Goal: Task Accomplishment & Management: Manage account settings

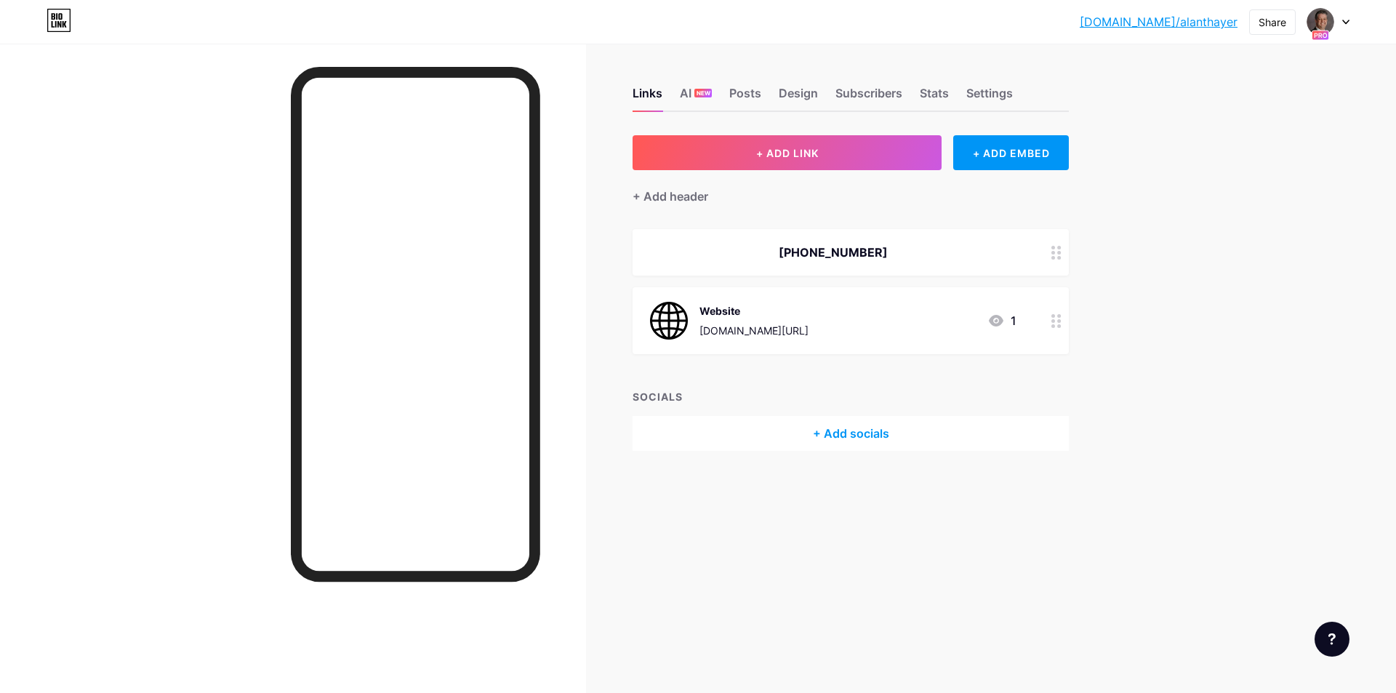
click at [1348, 17] on div at bounding box center [1328, 22] width 42 height 26
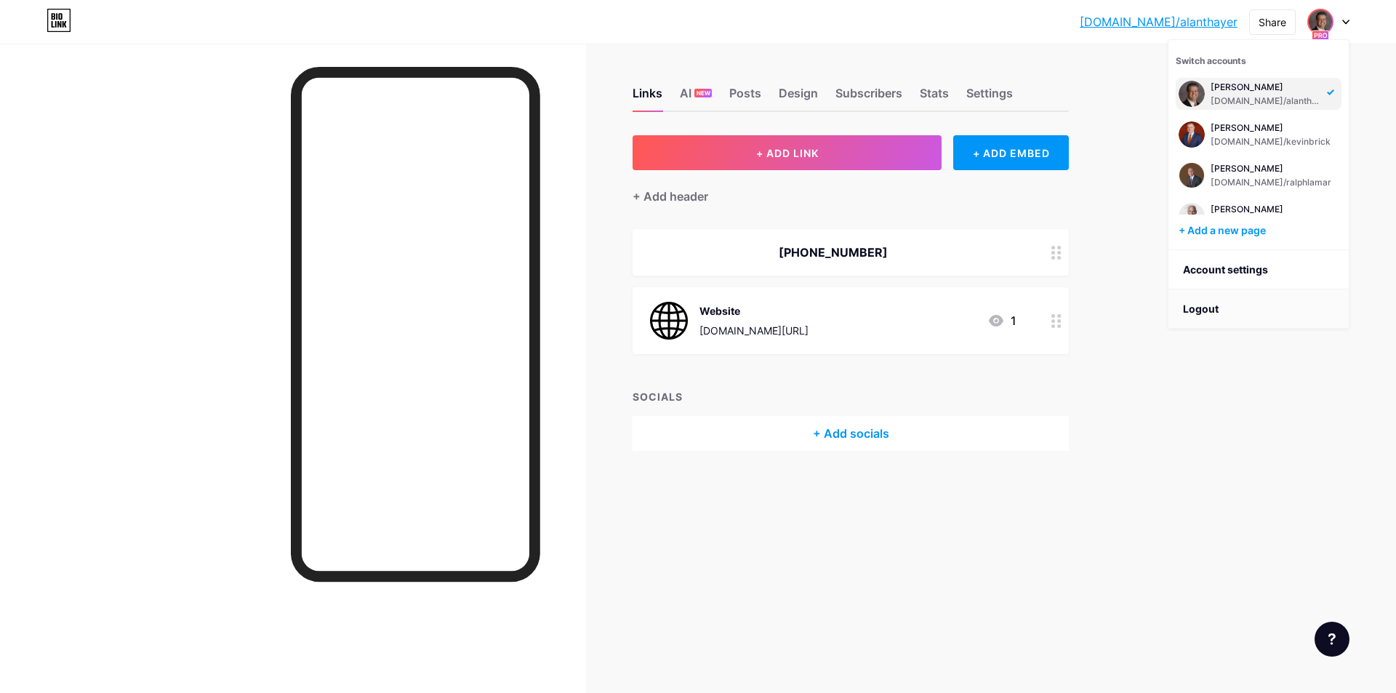
click at [1214, 319] on li "Logout" at bounding box center [1258, 308] width 180 height 39
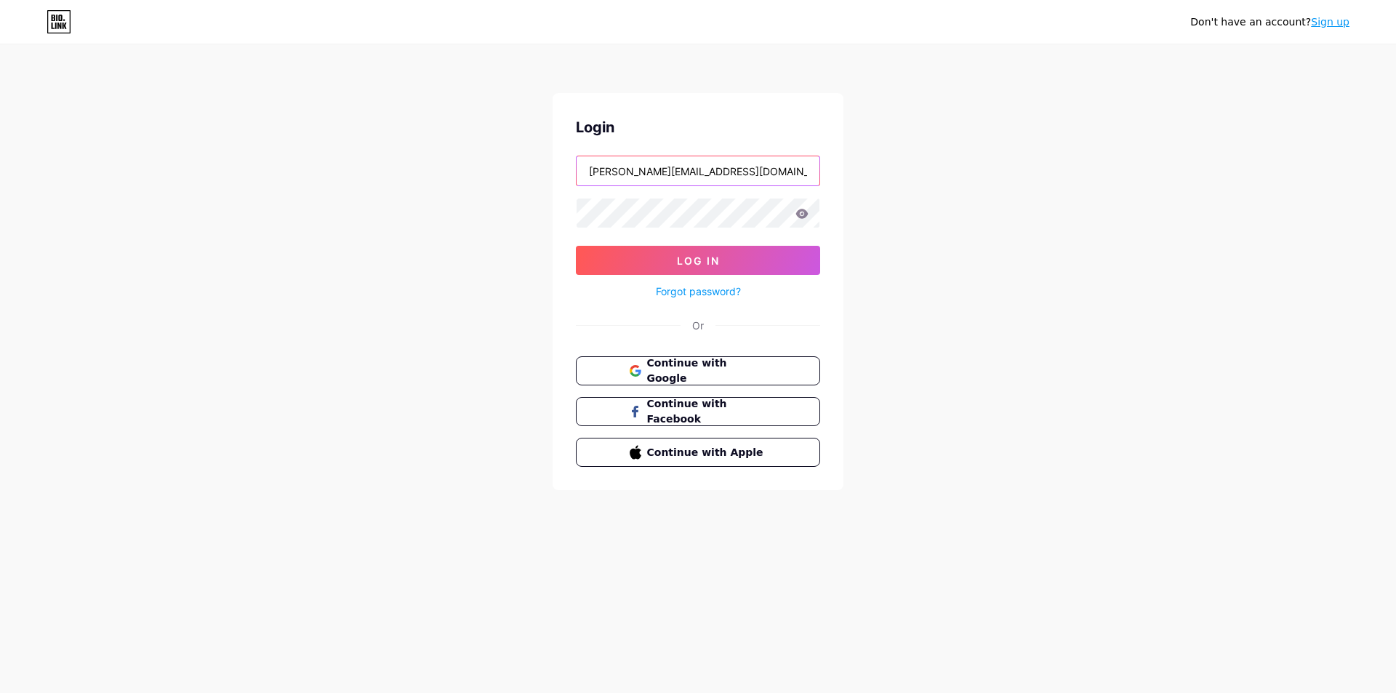
click at [640, 176] on input "[PERSON_NAME][EMAIL_ADDRESS][DOMAIN_NAME]" at bounding box center [697, 170] width 243 height 29
type input "[EMAIL_ADDRESS][DOMAIN_NAME]"
click at [664, 248] on button "Log In" at bounding box center [698, 260] width 244 height 29
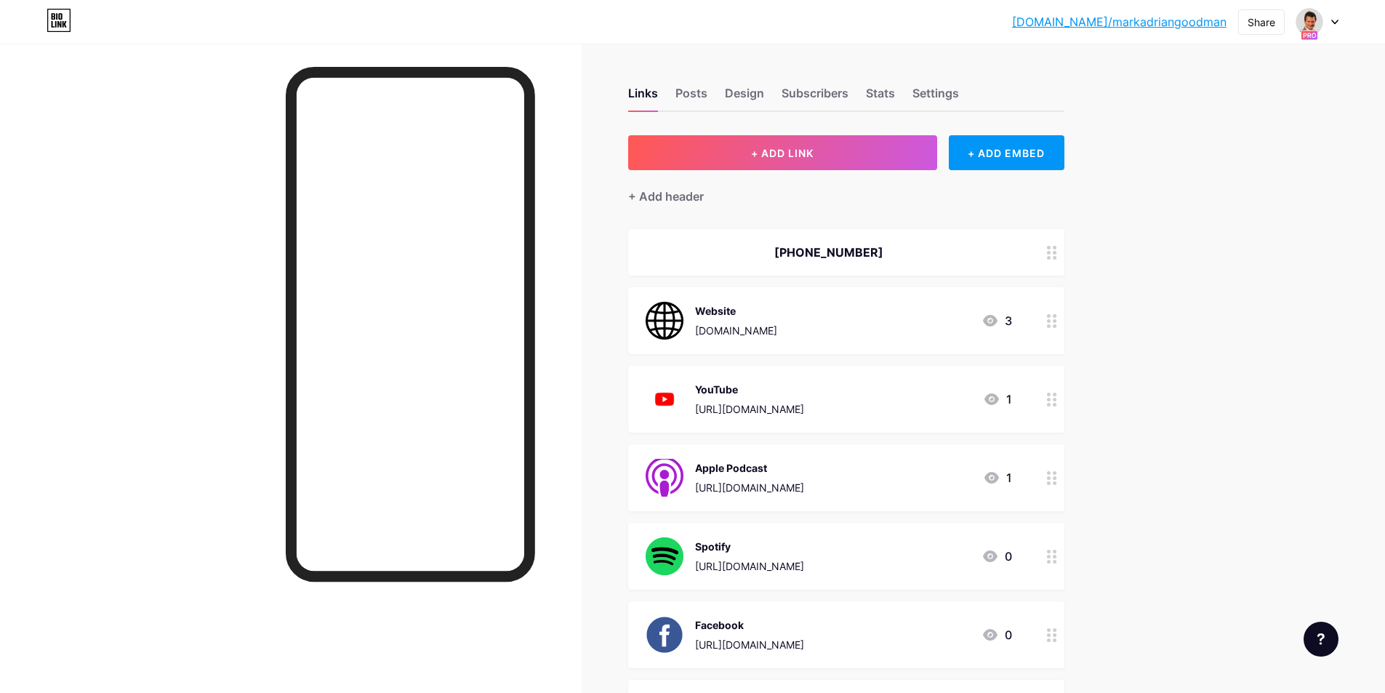
click at [1335, 24] on icon at bounding box center [1334, 22] width 7 height 5
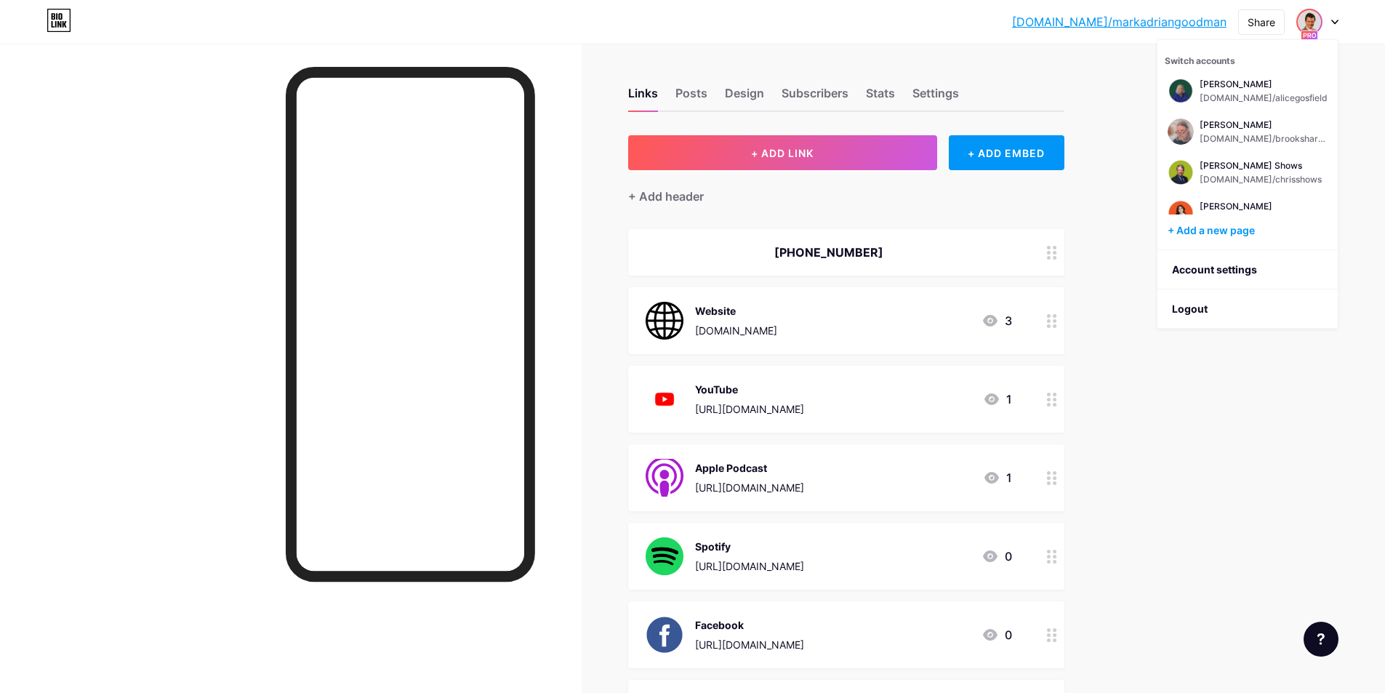
scroll to position [669, 0]
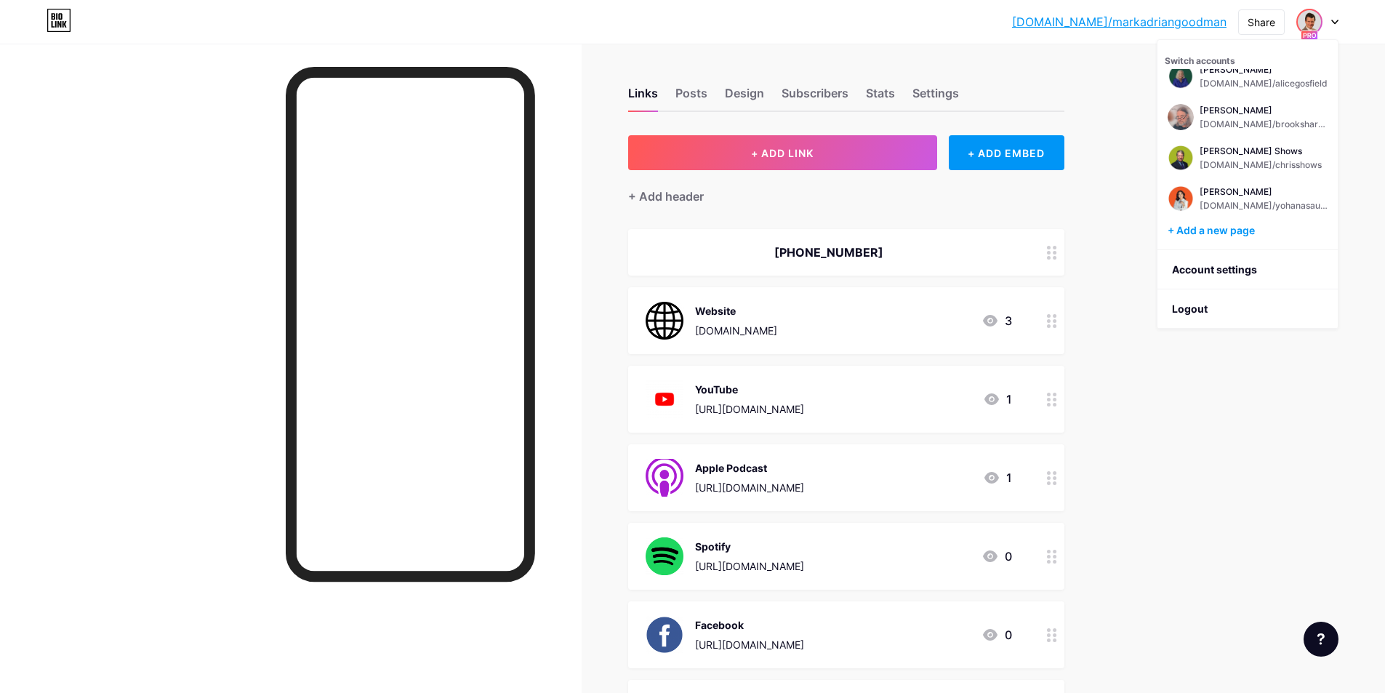
drag, startPoint x: 1232, startPoint y: 225, endPoint x: 839, endPoint y: 77, distance: 419.3
click at [1231, 225] on div "+ Add a new page" at bounding box center [1248, 230] width 163 height 15
click at [1230, 313] on li "Logout" at bounding box center [1247, 308] width 180 height 39
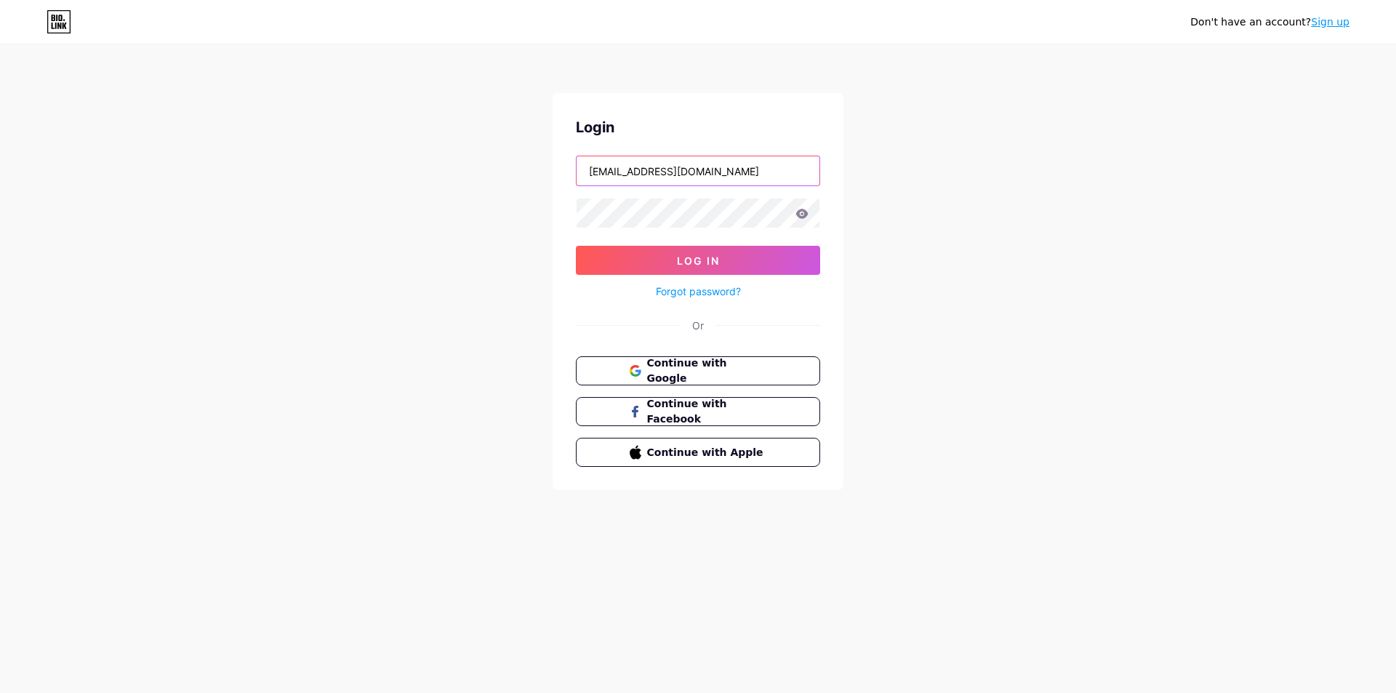
click at [761, 177] on input "[EMAIL_ADDRESS][DOMAIN_NAME]" at bounding box center [697, 170] width 243 height 29
type input "[EMAIL_ADDRESS][DOMAIN_NAME]"
click at [666, 245] on form "[EMAIL_ADDRESS][DOMAIN_NAME] Log In Forgot password?" at bounding box center [698, 228] width 244 height 145
click at [660, 257] on button "Log In" at bounding box center [698, 260] width 244 height 29
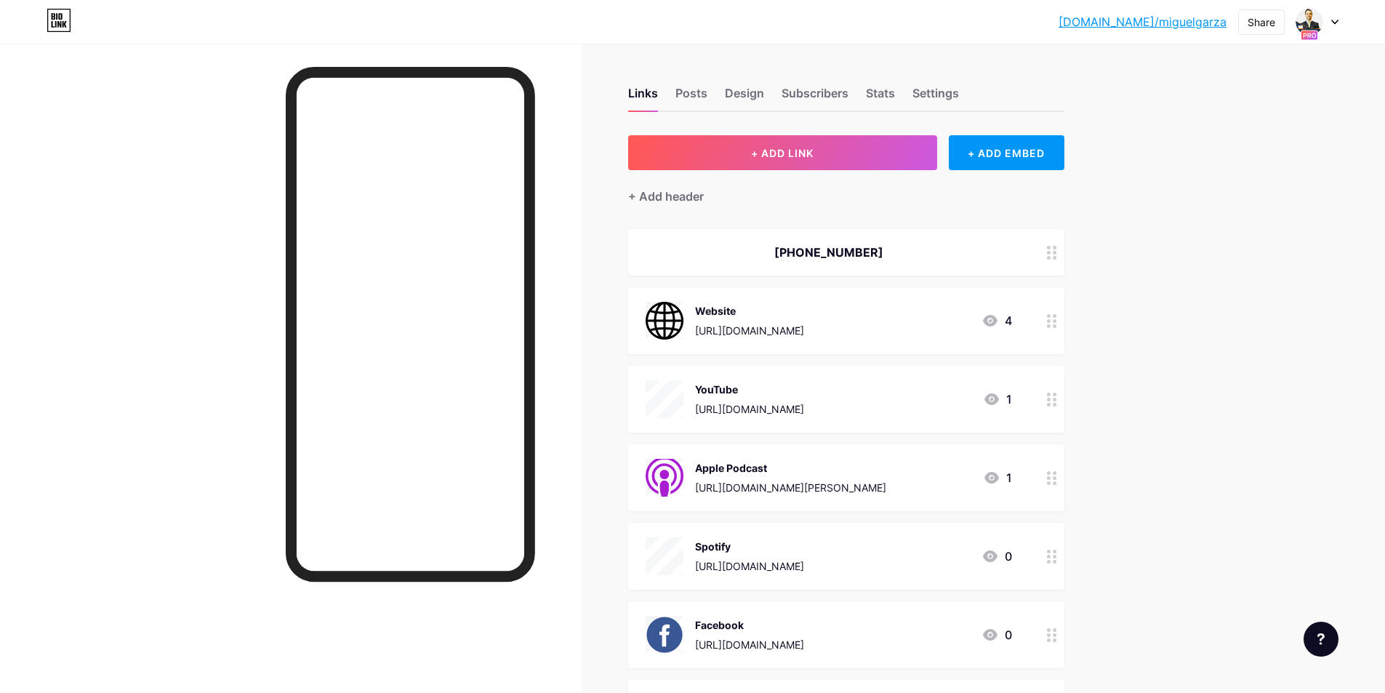
click at [1334, 21] on icon at bounding box center [1334, 22] width 7 height 5
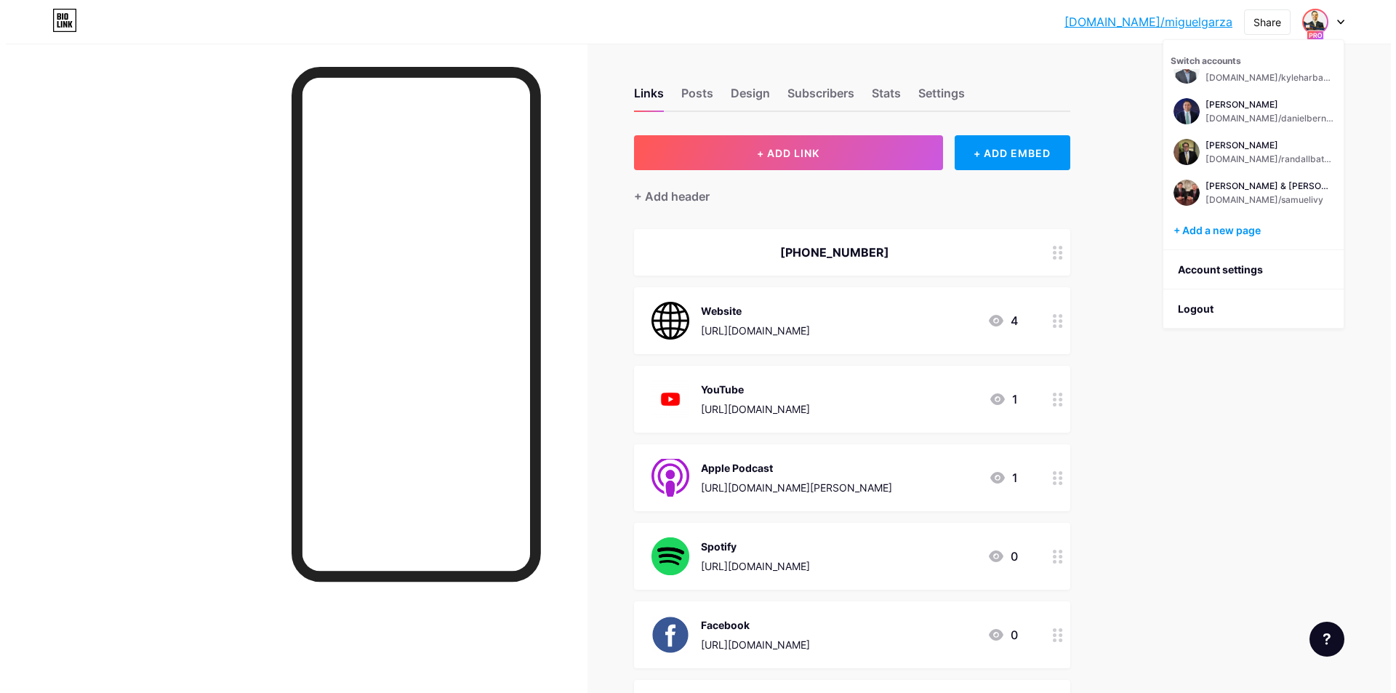
scroll to position [291, 0]
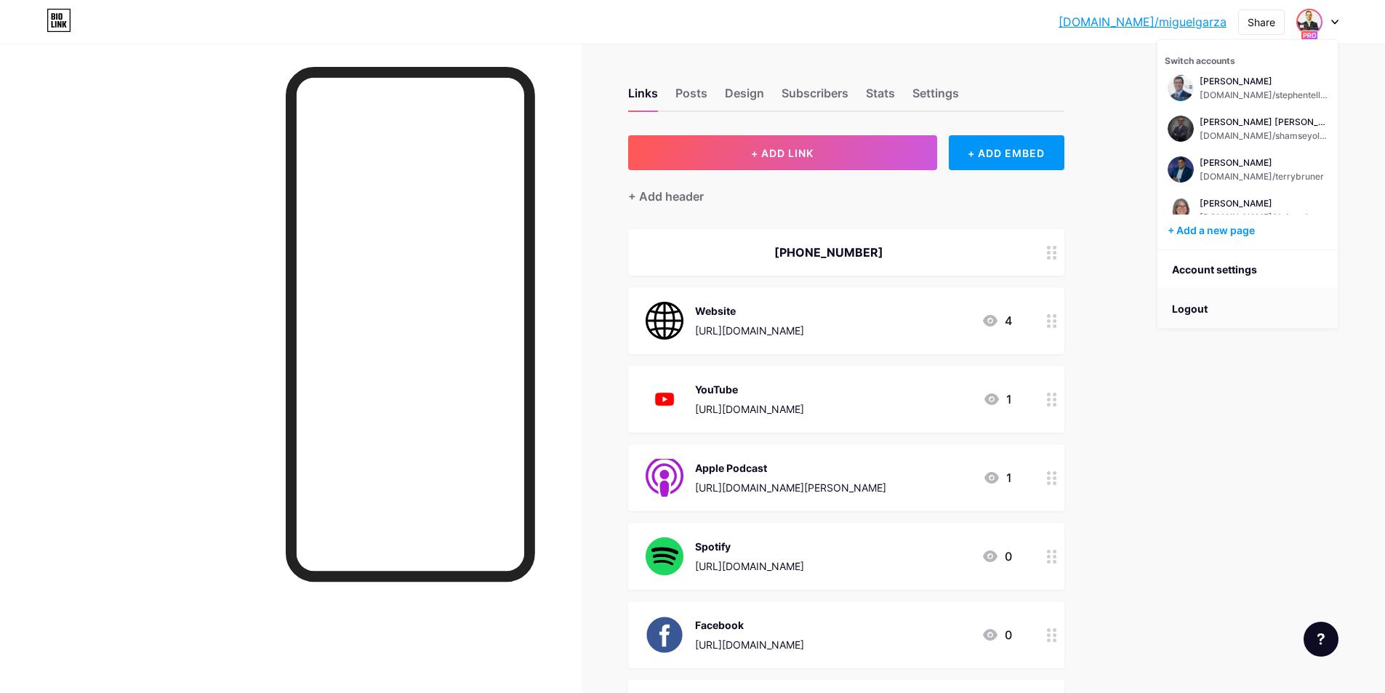
click at [1202, 318] on li "Logout" at bounding box center [1247, 308] width 180 height 39
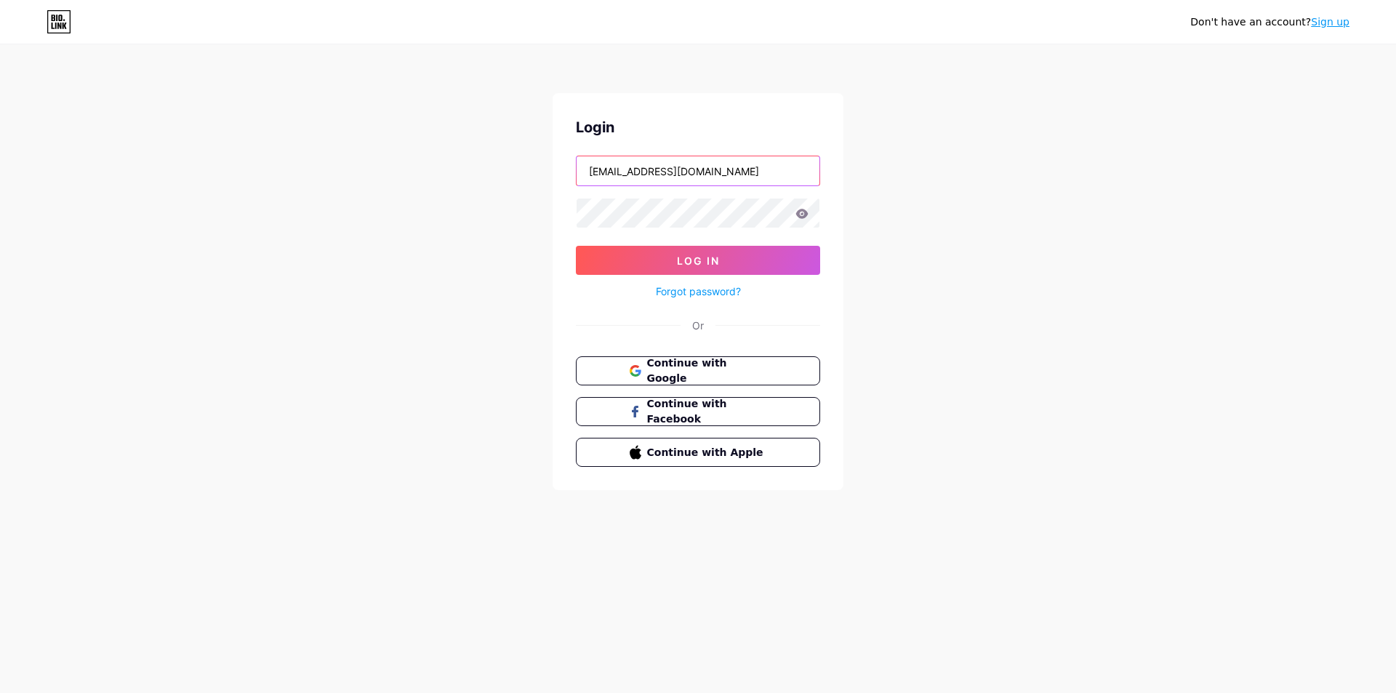
click at [677, 163] on input "[EMAIL_ADDRESS][DOMAIN_NAME]" at bounding box center [697, 170] width 243 height 29
type input "[PERSON_NAME][EMAIL_ADDRESS][DOMAIN_NAME]"
click at [667, 253] on button "Log In" at bounding box center [698, 260] width 244 height 29
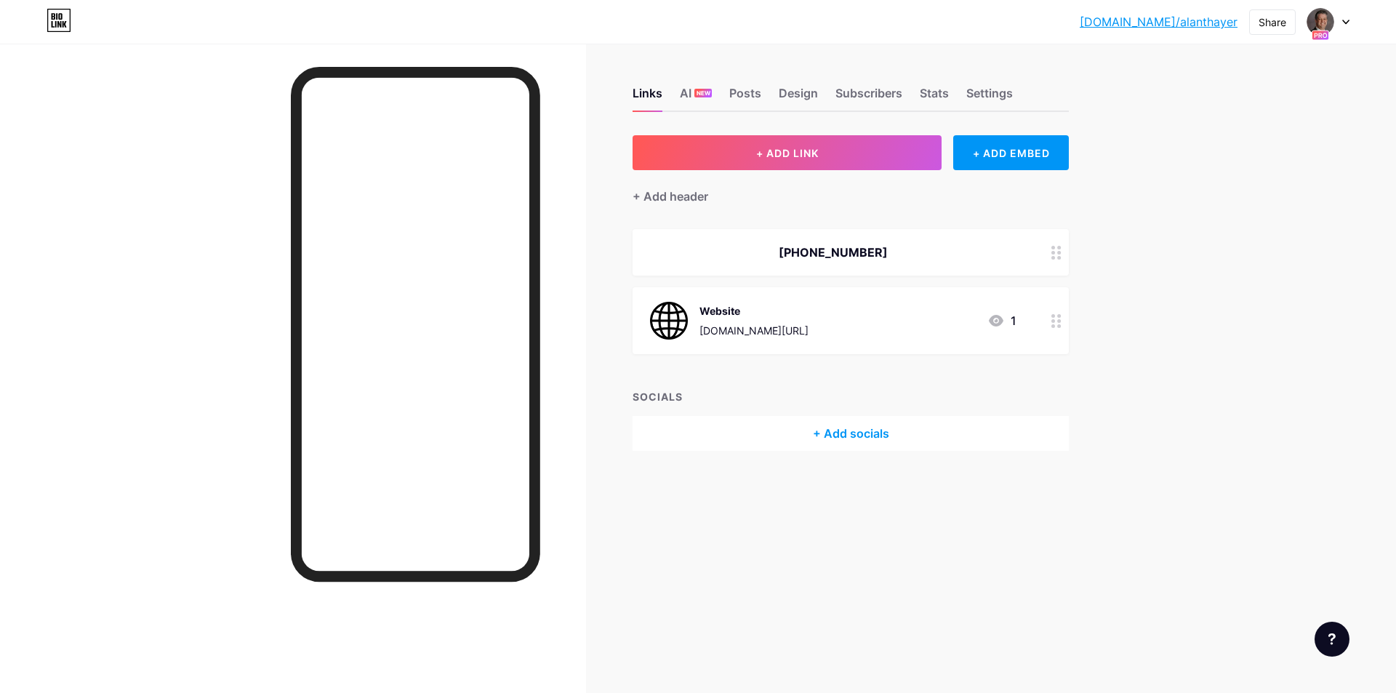
click at [1348, 20] on icon at bounding box center [1345, 22] width 6 height 4
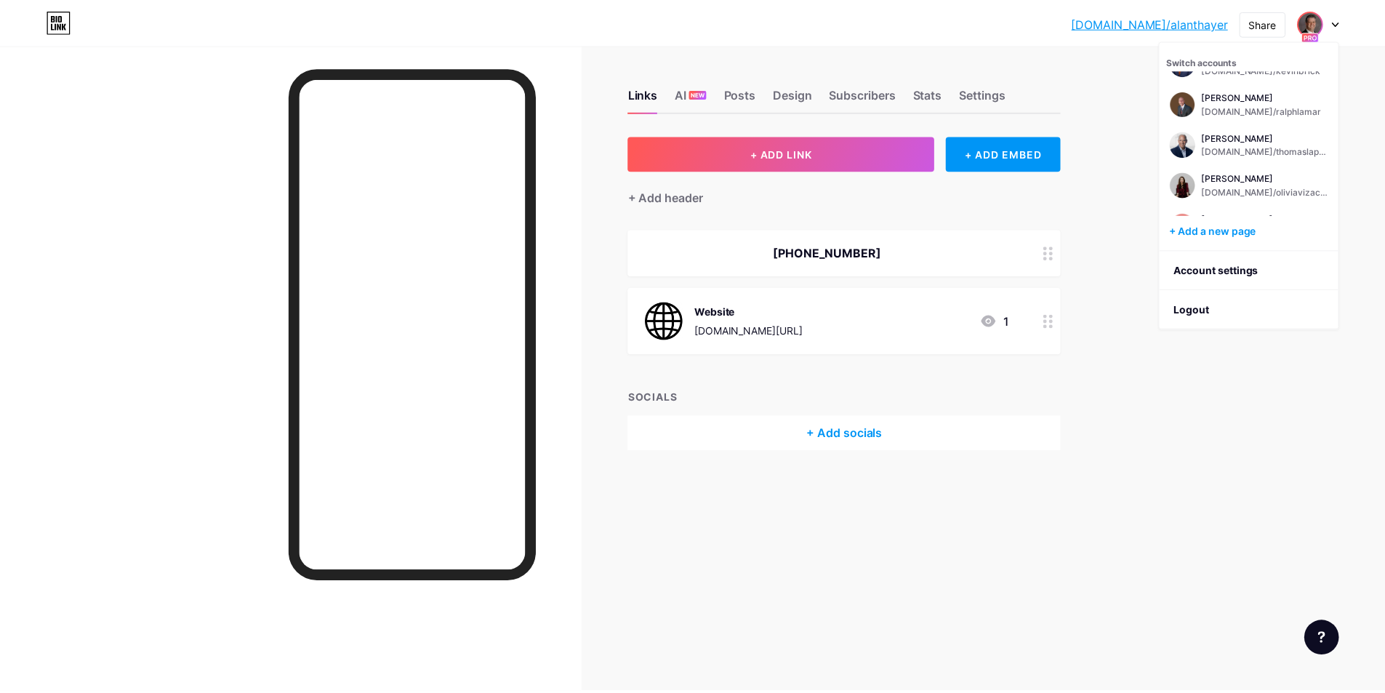
scroll to position [99, 0]
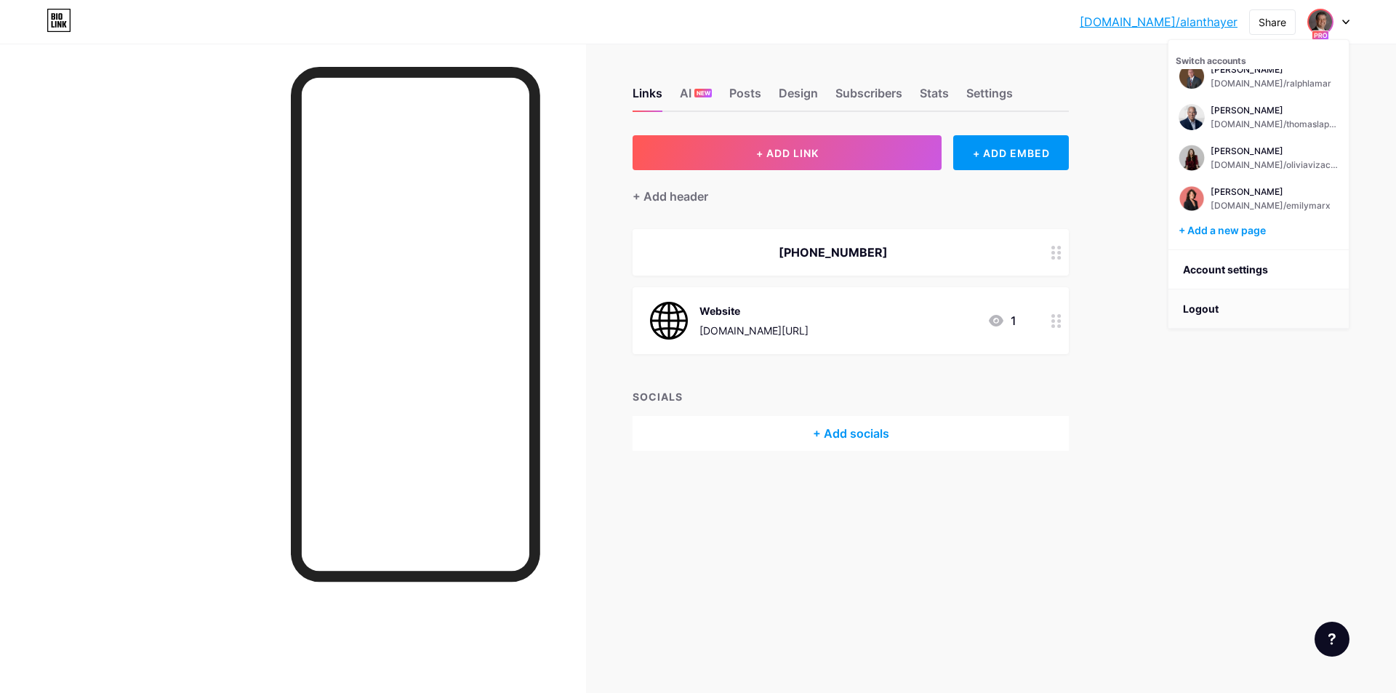
click at [1229, 303] on li "Logout" at bounding box center [1258, 308] width 180 height 39
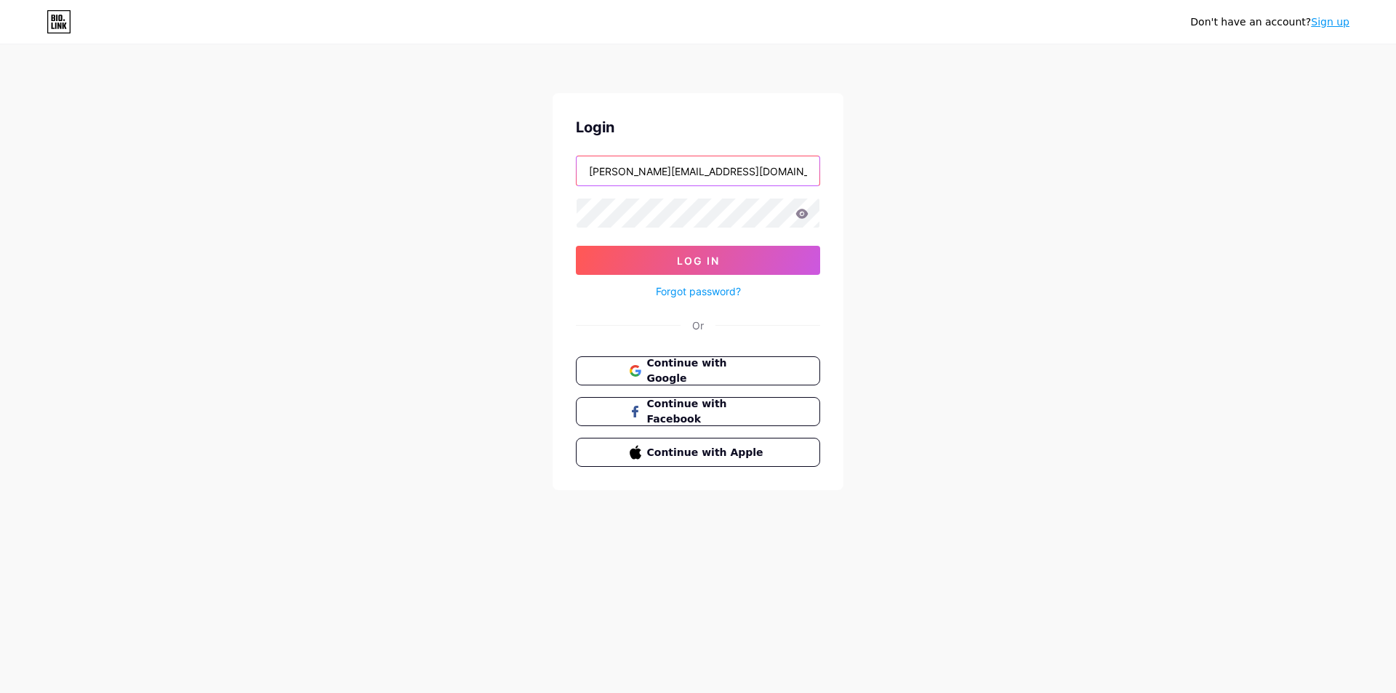
click at [659, 182] on input "[PERSON_NAME][EMAIL_ADDRESS][DOMAIN_NAME]" at bounding box center [697, 170] width 243 height 29
type input "[EMAIL_ADDRESS][PERSON_NAME][DOMAIN_NAME]"
click at [683, 264] on span "Log In" at bounding box center [698, 260] width 43 height 12
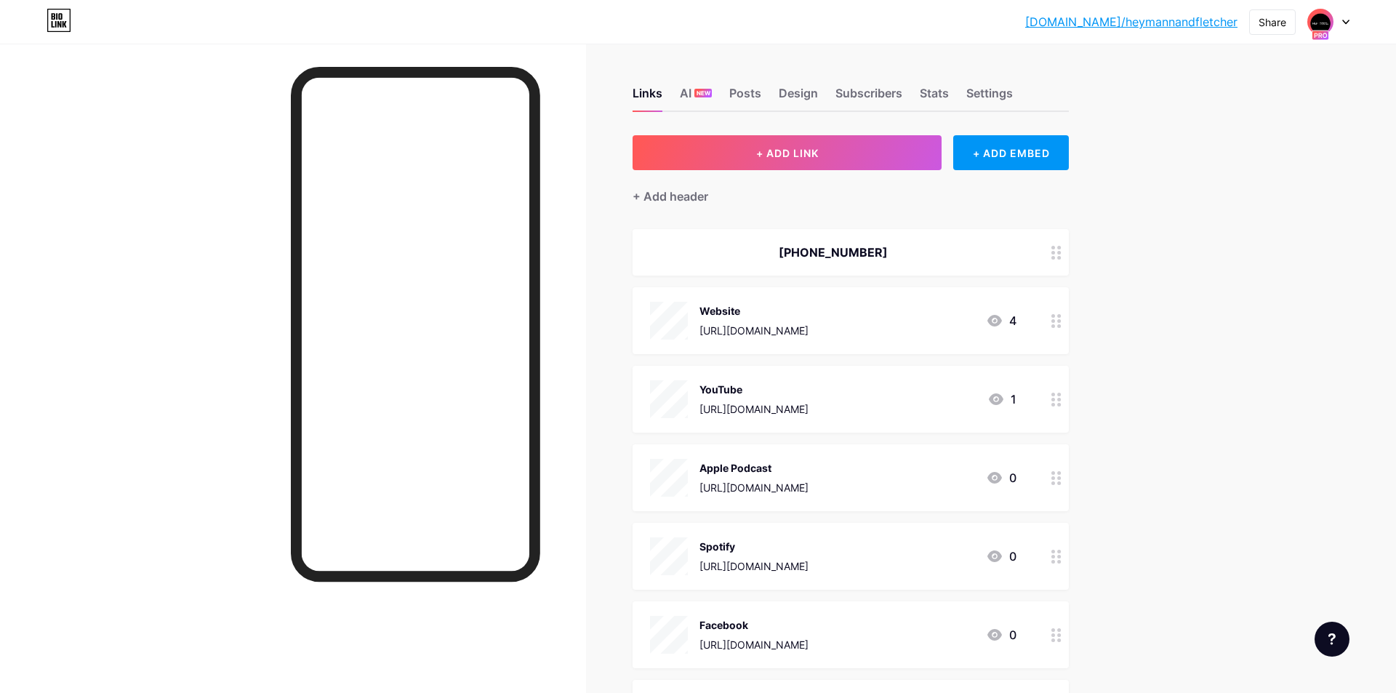
click at [1340, 17] on div "[DOMAIN_NAME]/[PERSON_NAME]... [DOMAIN_NAME]/heymannandfletcher Share Switch ac…" at bounding box center [698, 22] width 1396 height 26
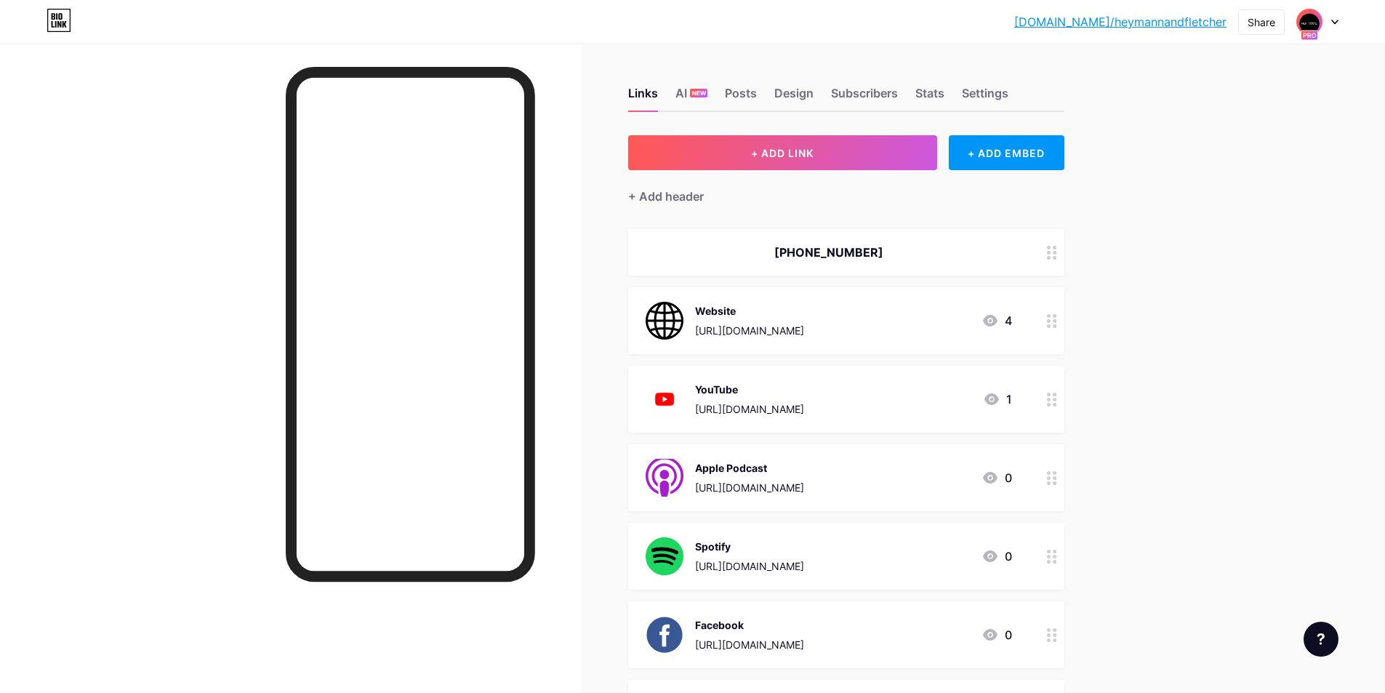
click at [1335, 20] on icon at bounding box center [1334, 22] width 7 height 5
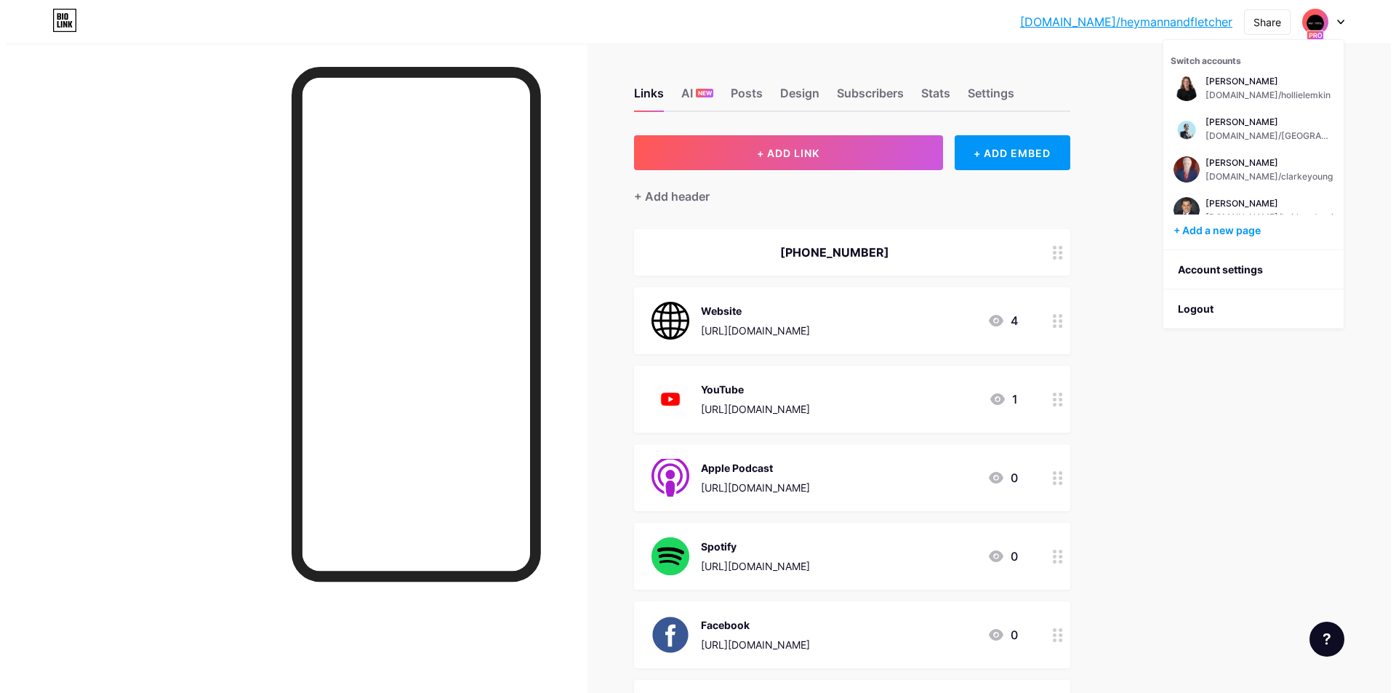
scroll to position [363, 0]
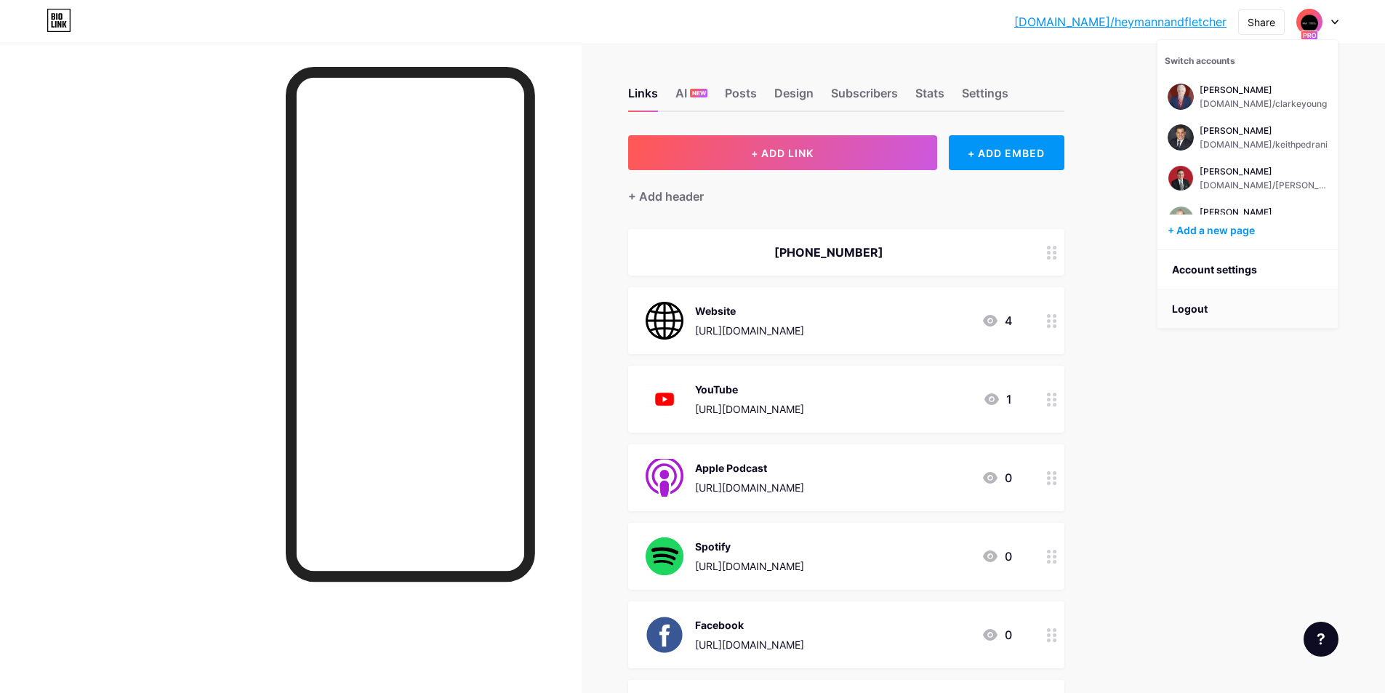
click at [1204, 307] on li "Logout" at bounding box center [1247, 308] width 180 height 39
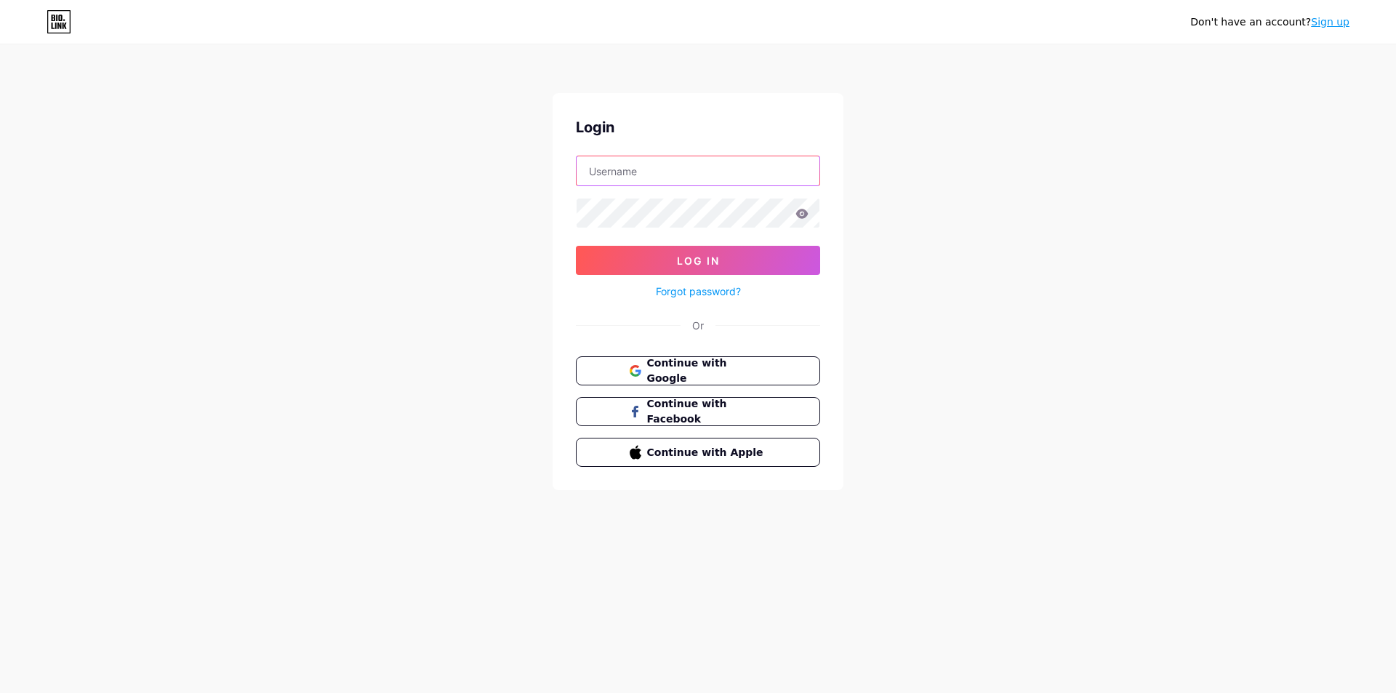
type input "[EMAIL_ADDRESS][PERSON_NAME][DOMAIN_NAME]"
